Goal: Transaction & Acquisition: Purchase product/service

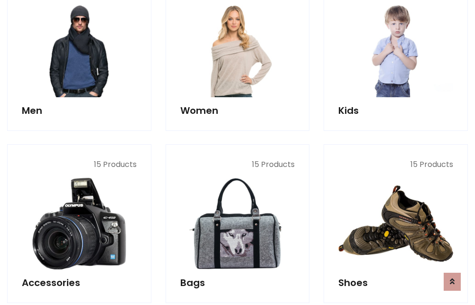
scroll to position [688, 0]
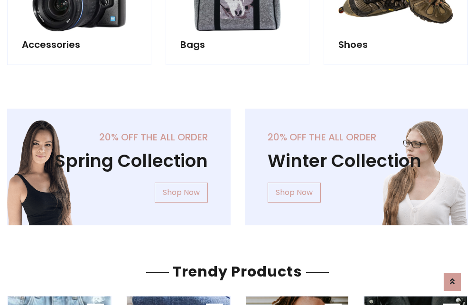
click at [237, 163] on div "20% off the all order Winter Collection Shop Now" at bounding box center [355, 175] width 237 height 132
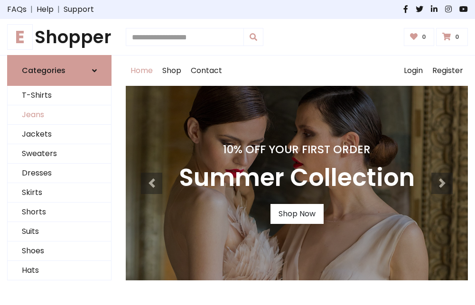
click at [59, 115] on link "Jeans" at bounding box center [59, 114] width 103 height 19
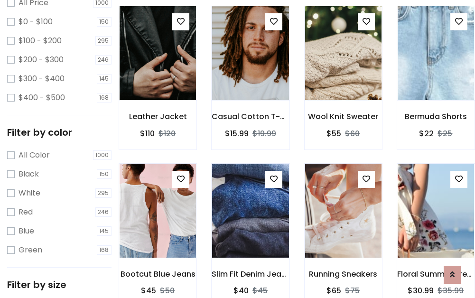
scroll to position [278, 0]
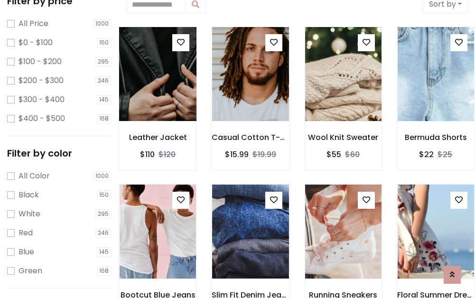
click at [157, 74] on img at bounding box center [157, 74] width 91 height 228
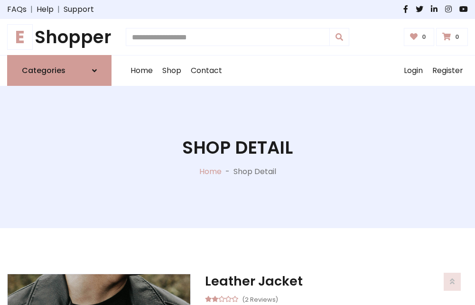
scroll to position [102, 0]
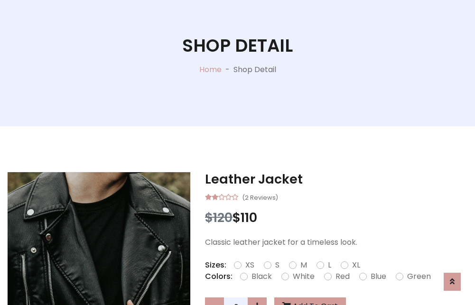
click at [341, 276] on label "Red" at bounding box center [342, 276] width 14 height 11
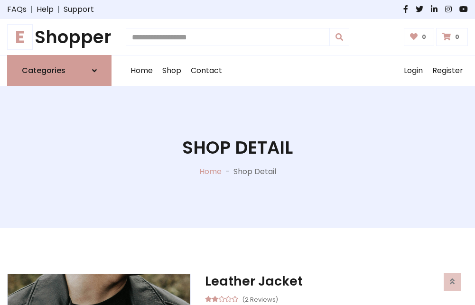
scroll to position [102, 0]
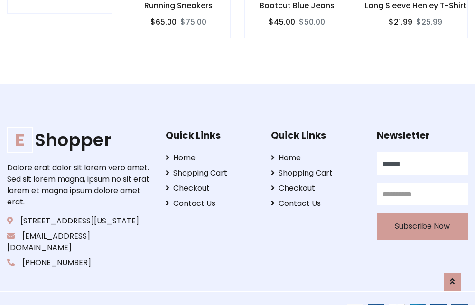
type input "******"
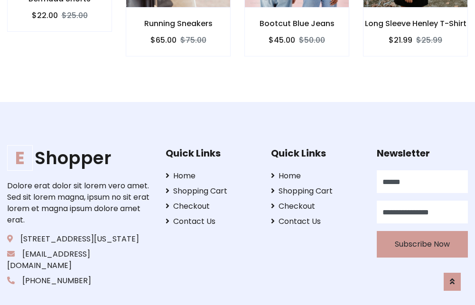
scroll to position [940, 0]
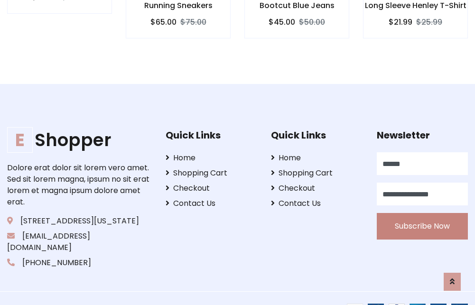
type input "**********"
click at [421, 215] on button "Subscribe Now" at bounding box center [421, 226] width 91 height 27
